Goal: Information Seeking & Learning: Check status

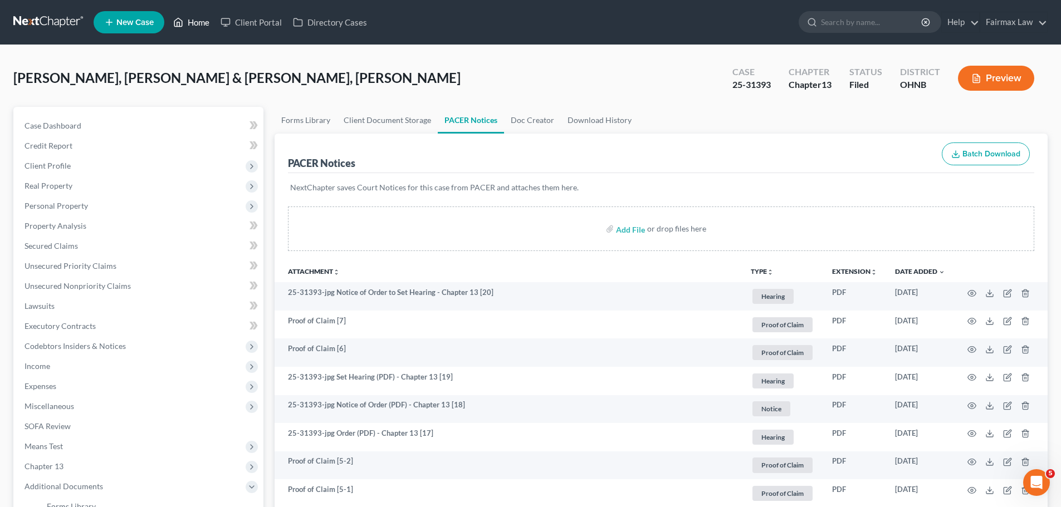
click at [183, 18] on icon at bounding box center [178, 22] width 10 height 13
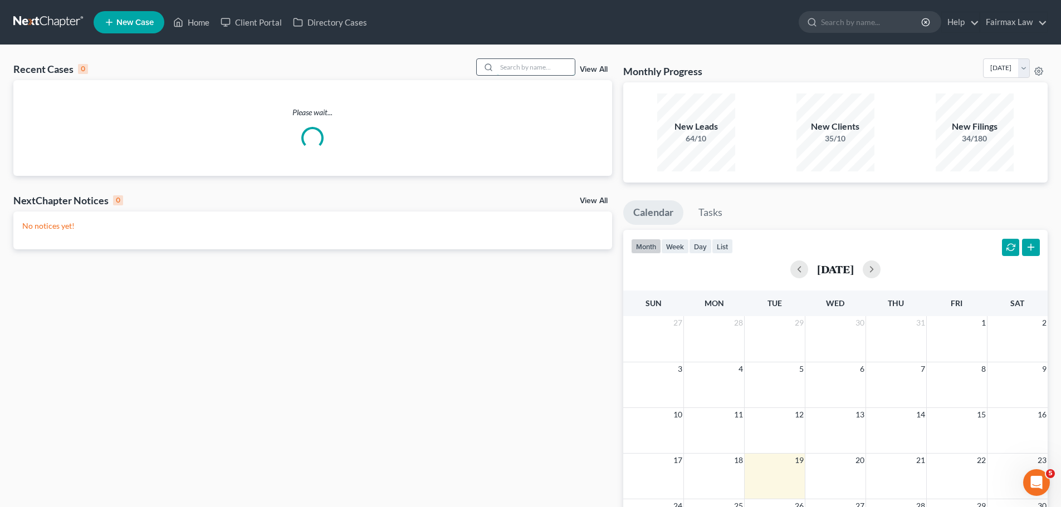
click at [527, 68] on input "search" at bounding box center [536, 67] width 78 height 16
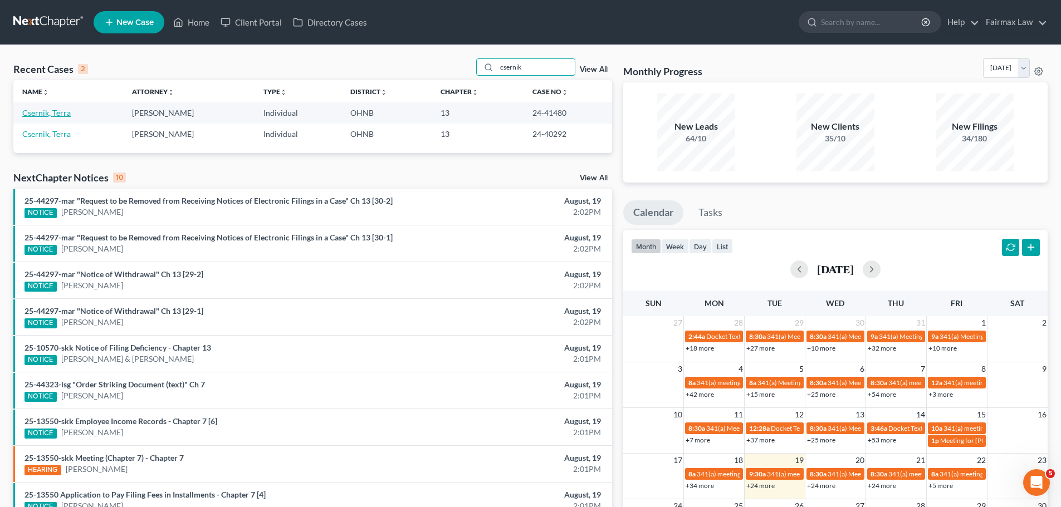
type input "csernik"
click at [65, 113] on link "Csernik, Terra" at bounding box center [46, 112] width 48 height 9
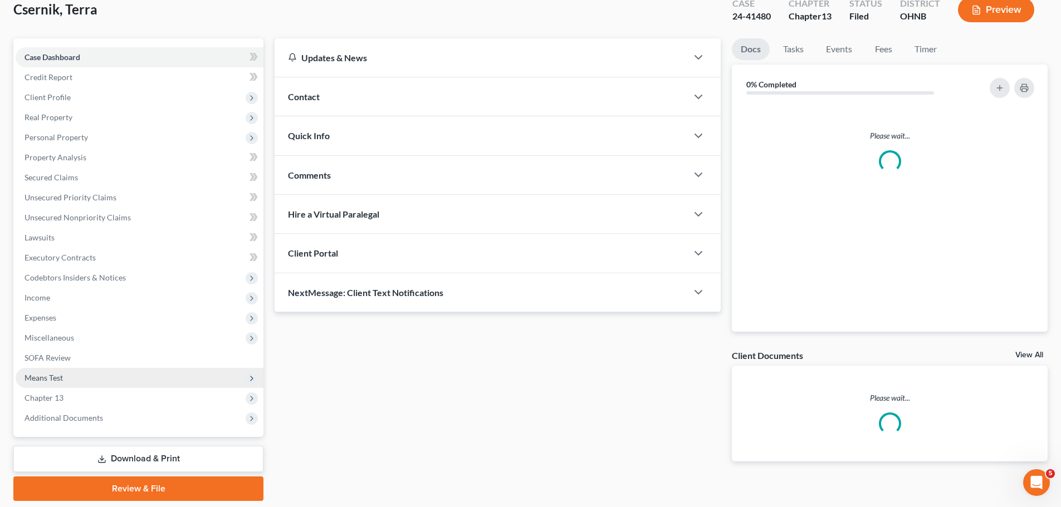
scroll to position [105, 0]
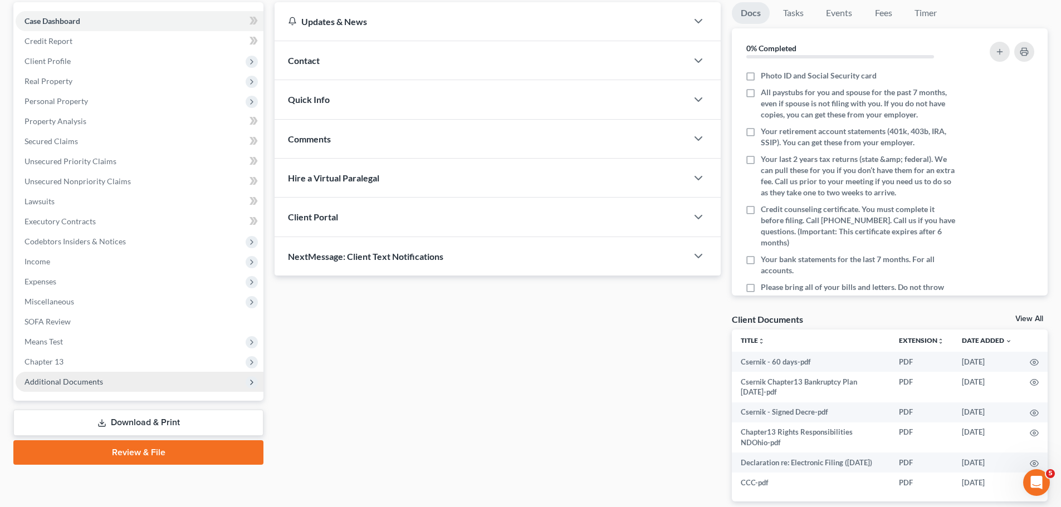
click at [72, 385] on span "Additional Documents" at bounding box center [64, 381] width 79 height 9
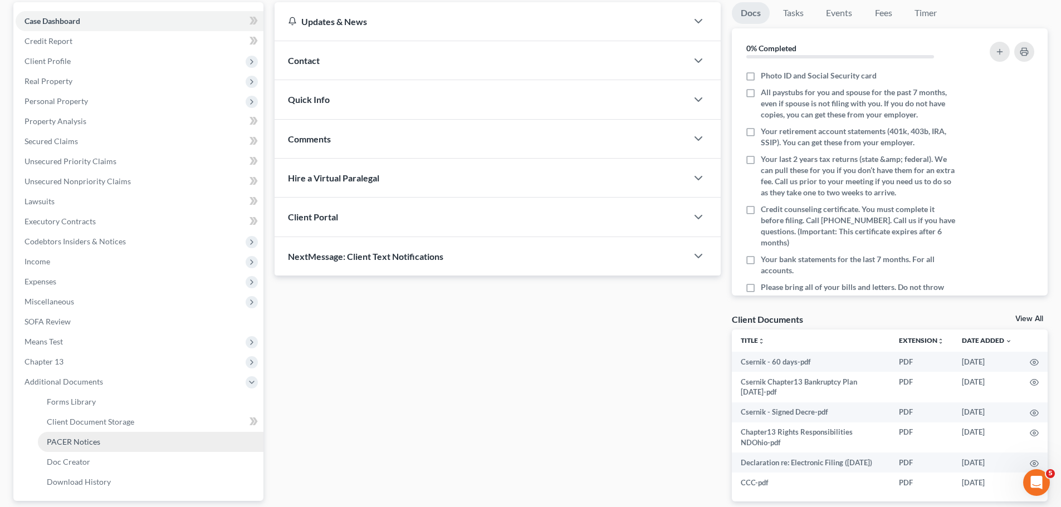
click at [89, 434] on link "PACER Notices" at bounding box center [151, 442] width 226 height 20
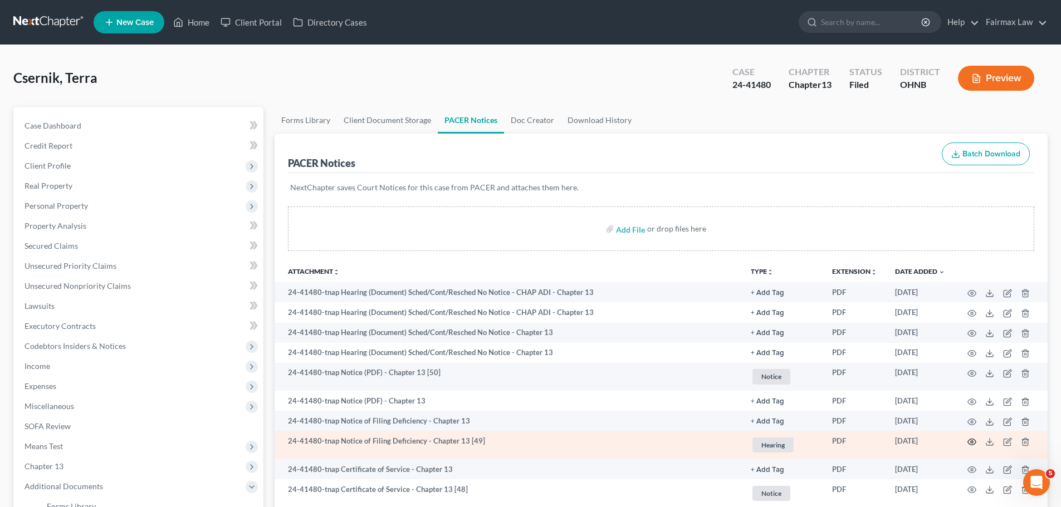
click at [971, 445] on icon "button" at bounding box center [972, 442] width 8 height 6
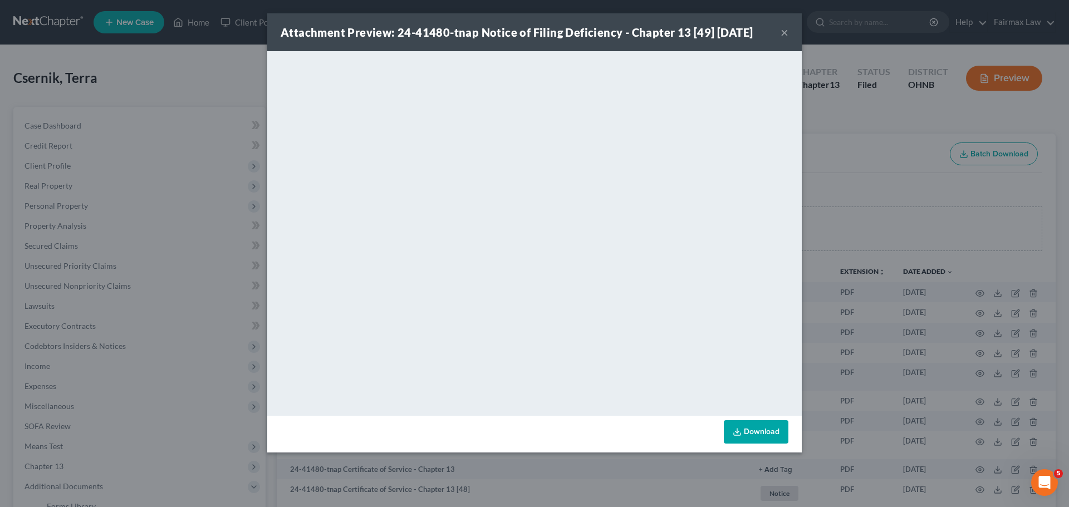
click at [920, 368] on div "Attachment Preview: 24-41480-tnap Notice of Filing Deficiency - Chapter 13 [49]…" at bounding box center [534, 253] width 1069 height 507
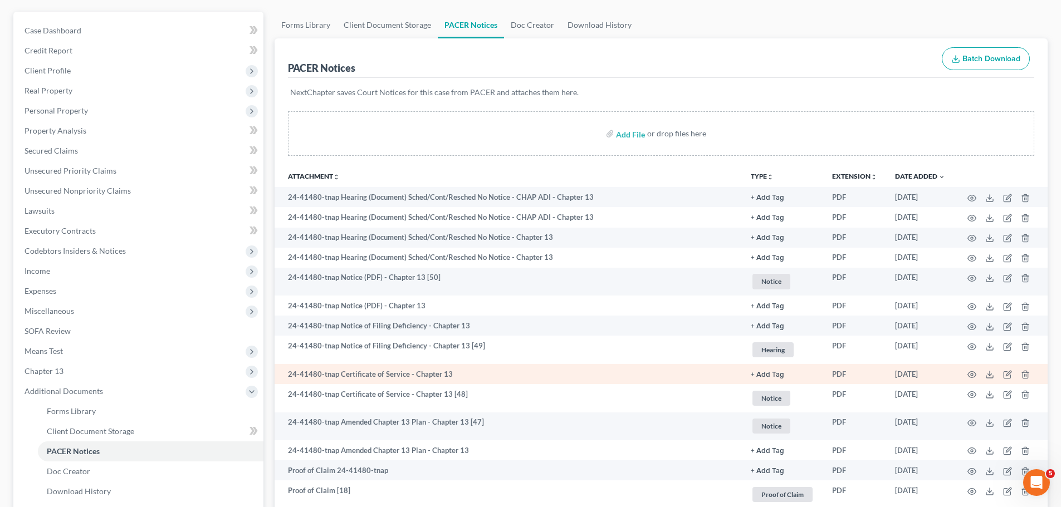
scroll to position [130, 0]
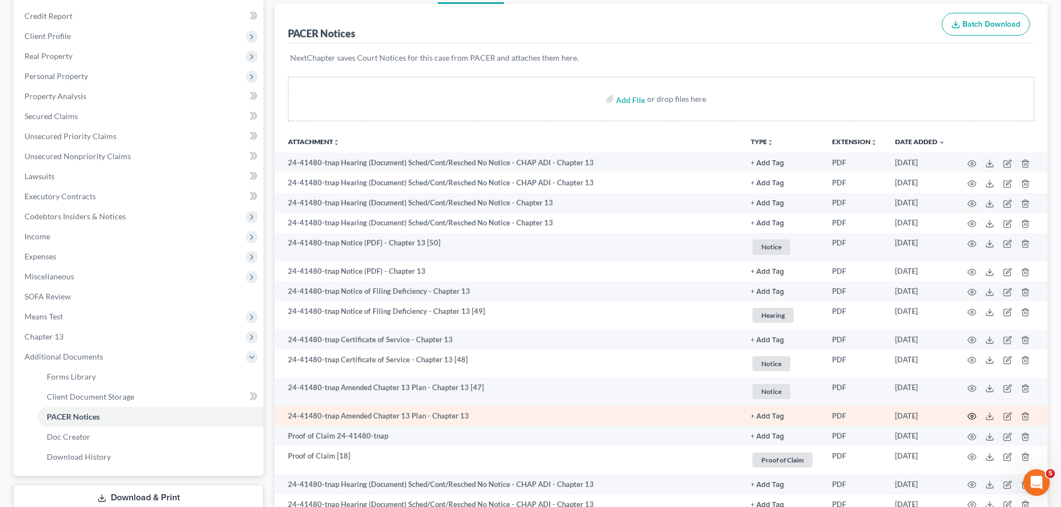
click at [970, 418] on icon "button" at bounding box center [971, 416] width 9 height 9
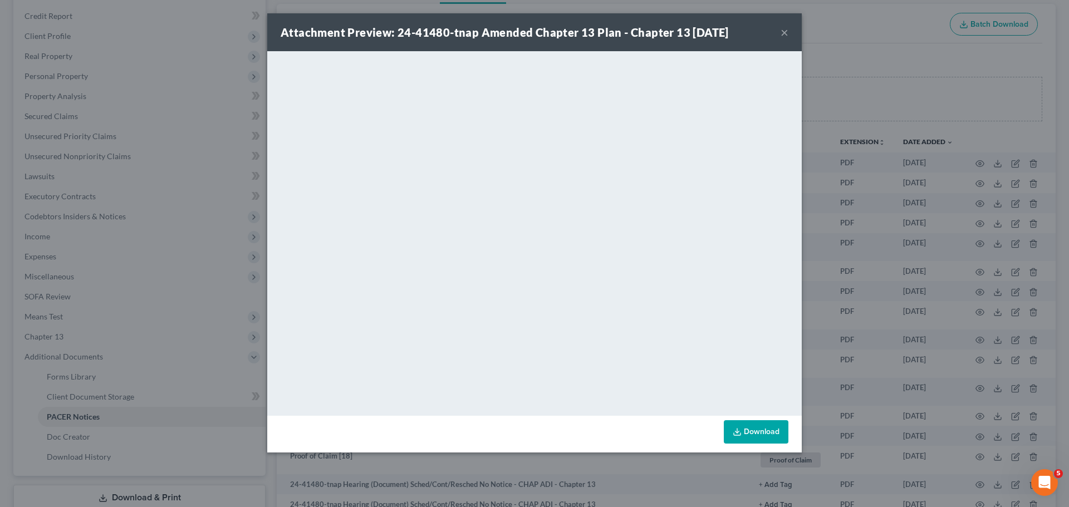
click at [963, 370] on div "Attachment Preview: 24-41480-tnap Amended Chapter 13 Plan - Chapter 13 [DATE] ×…" at bounding box center [534, 253] width 1069 height 507
